Goal: Check status

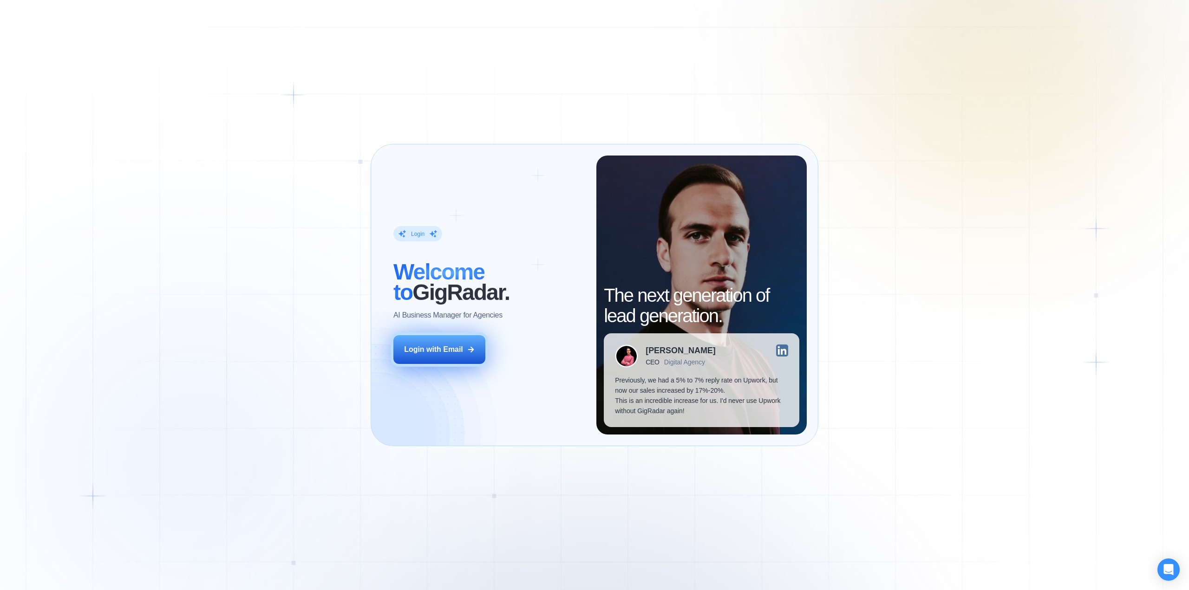
click at [446, 356] on button "Login with Email" at bounding box center [439, 349] width 92 height 29
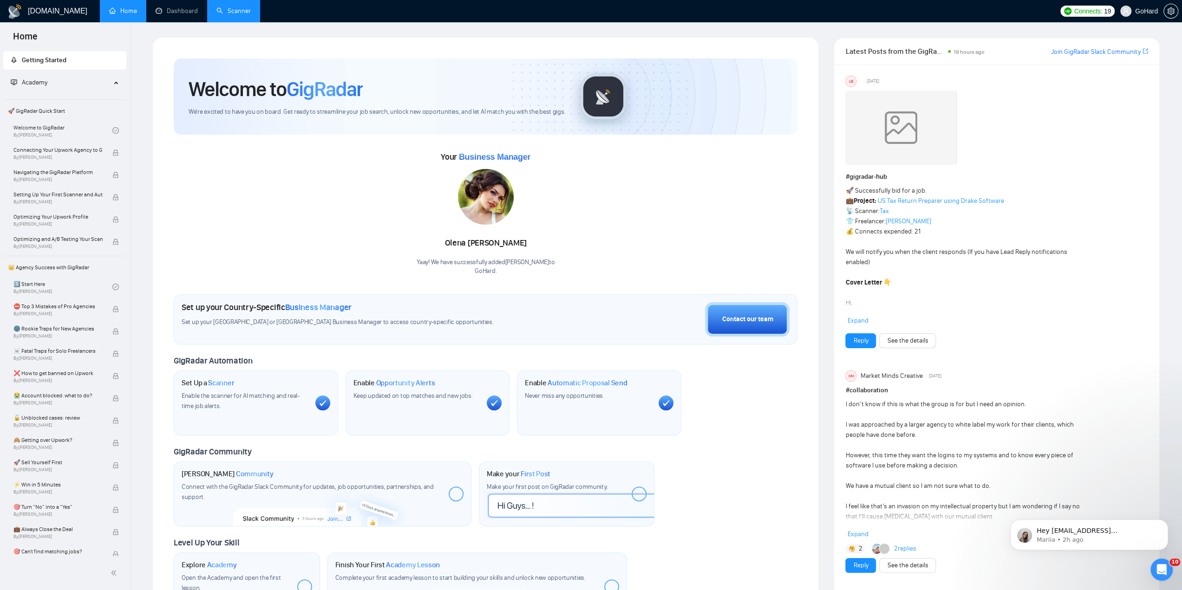
click at [218, 12] on link "Scanner" at bounding box center [233, 11] width 34 height 8
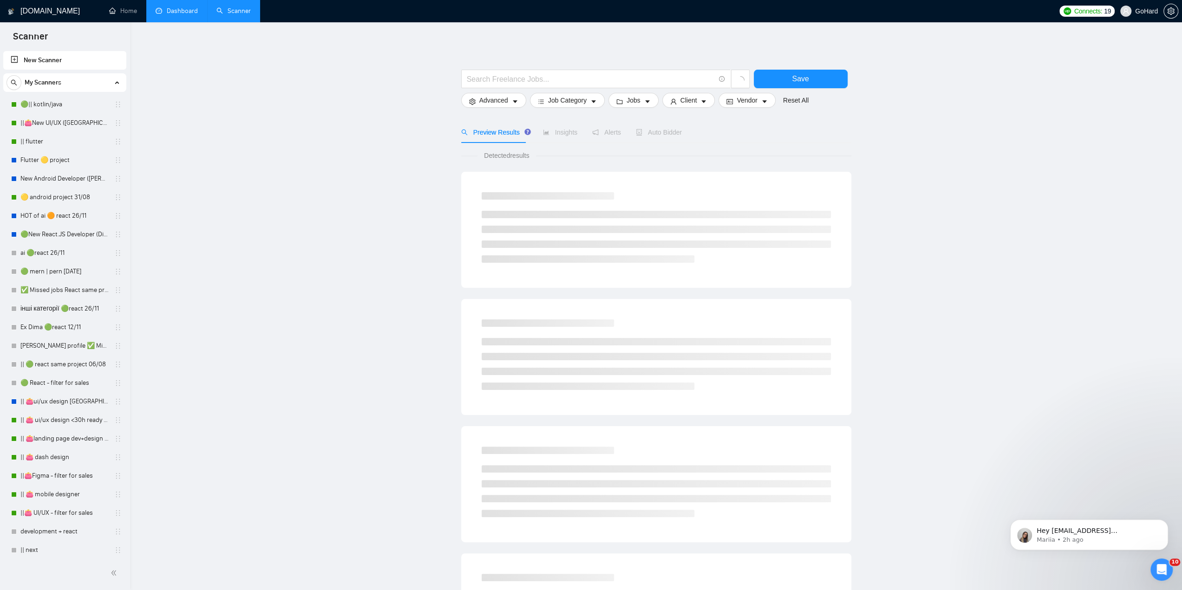
click at [173, 13] on link "Dashboard" at bounding box center [177, 11] width 42 height 8
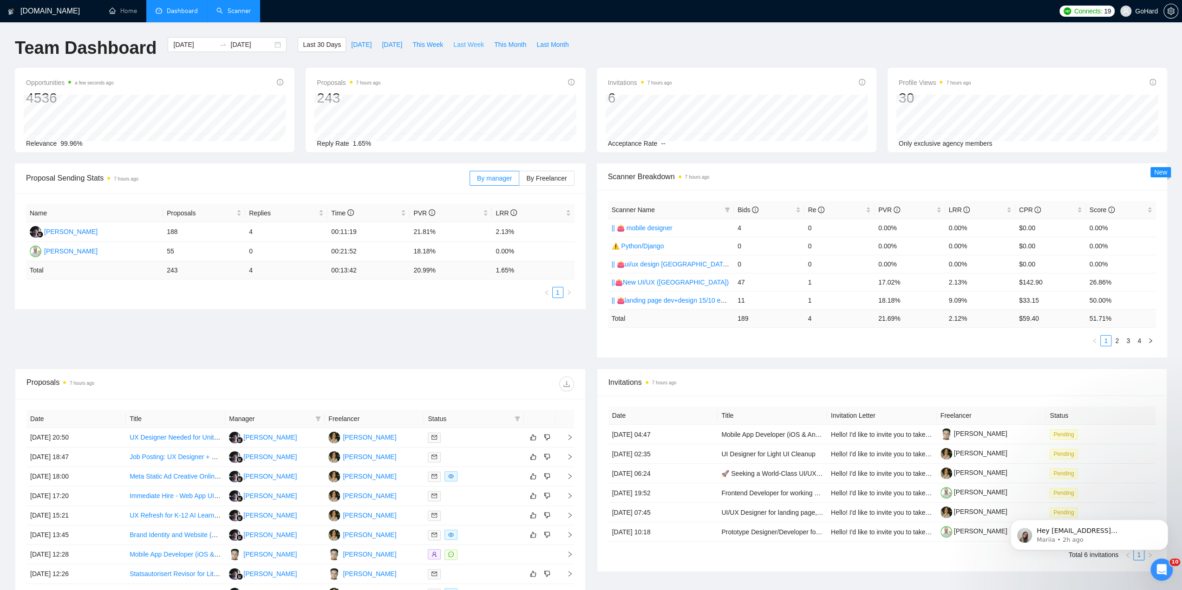
click at [469, 46] on span "Last Week" at bounding box center [468, 44] width 31 height 10
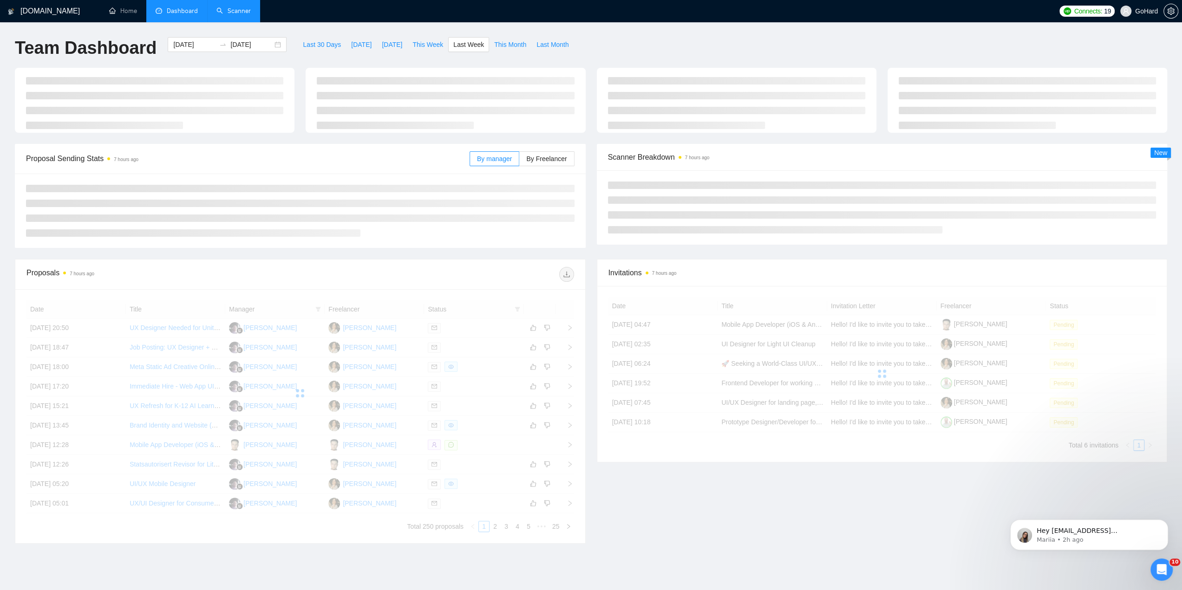
type input "[DATE]"
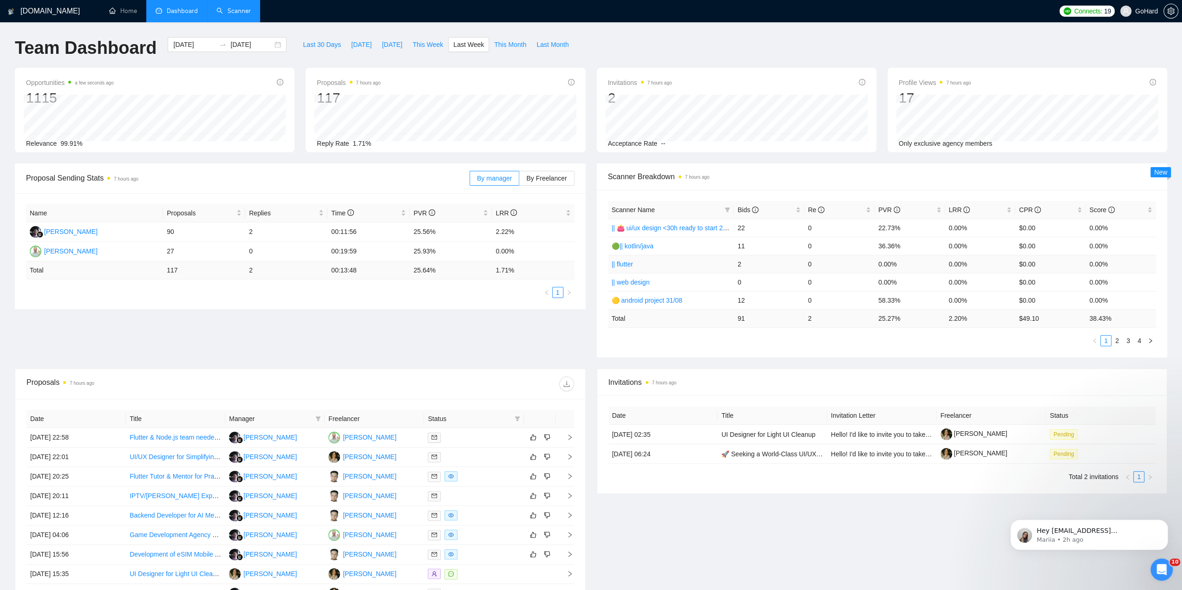
scroll to position [108, 0]
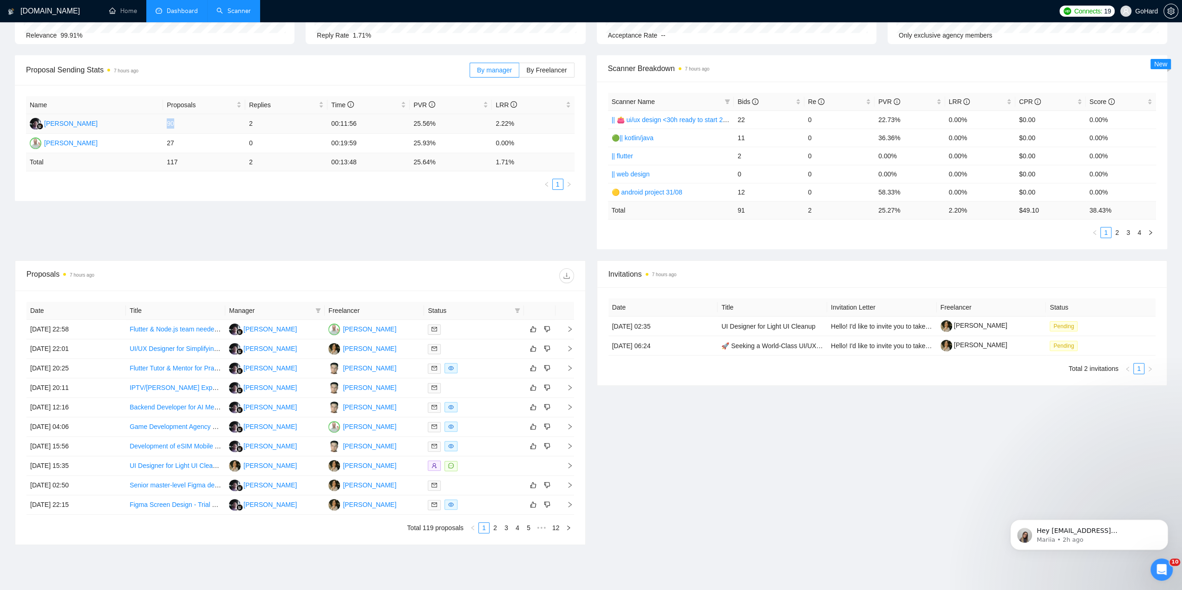
drag, startPoint x: 167, startPoint y: 123, endPoint x: 179, endPoint y: 123, distance: 12.1
click at [179, 123] on td "90" at bounding box center [204, 124] width 82 height 20
click at [743, 441] on div "Invitations 7 hours ago Date Title Invitation Letter Freelancer Status [DATE] 0…" at bounding box center [882, 403] width 582 height 285
click at [1167, 525] on icon "Dismiss notification" at bounding box center [1165, 522] width 5 height 5
